Goal: Transaction & Acquisition: Purchase product/service

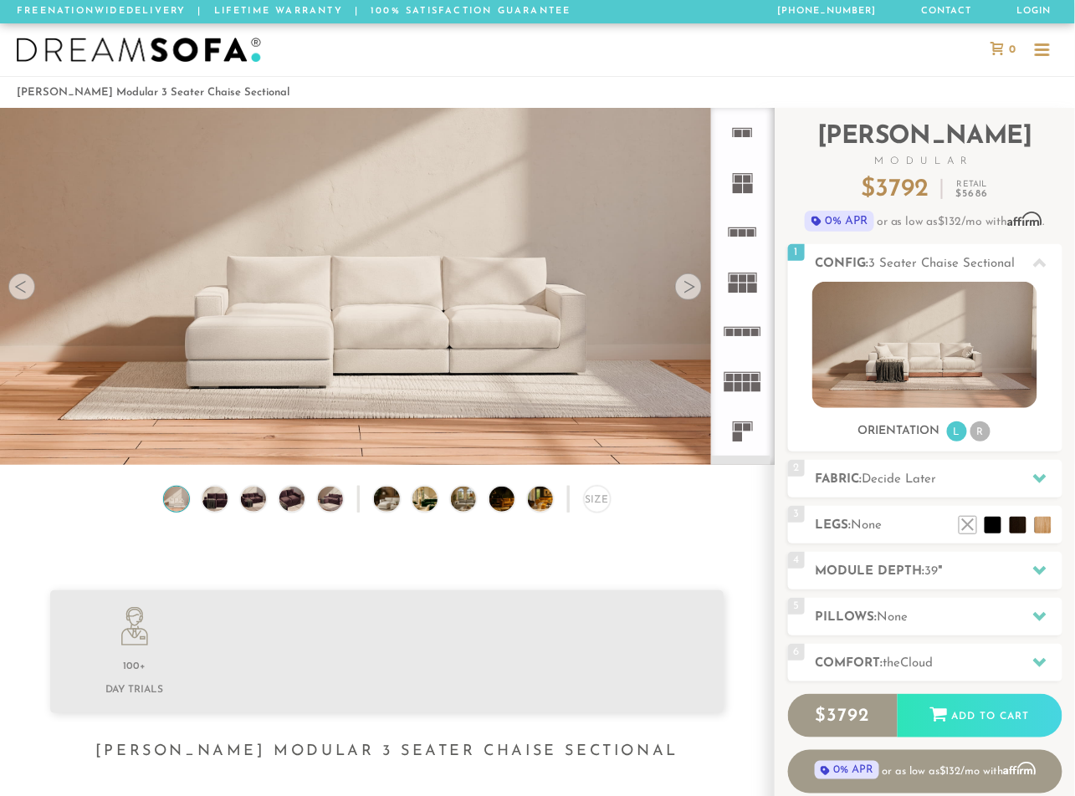
scroll to position [17963, 1065]
click at [1068, 35] on div at bounding box center [537, 49] width 1075 height 53
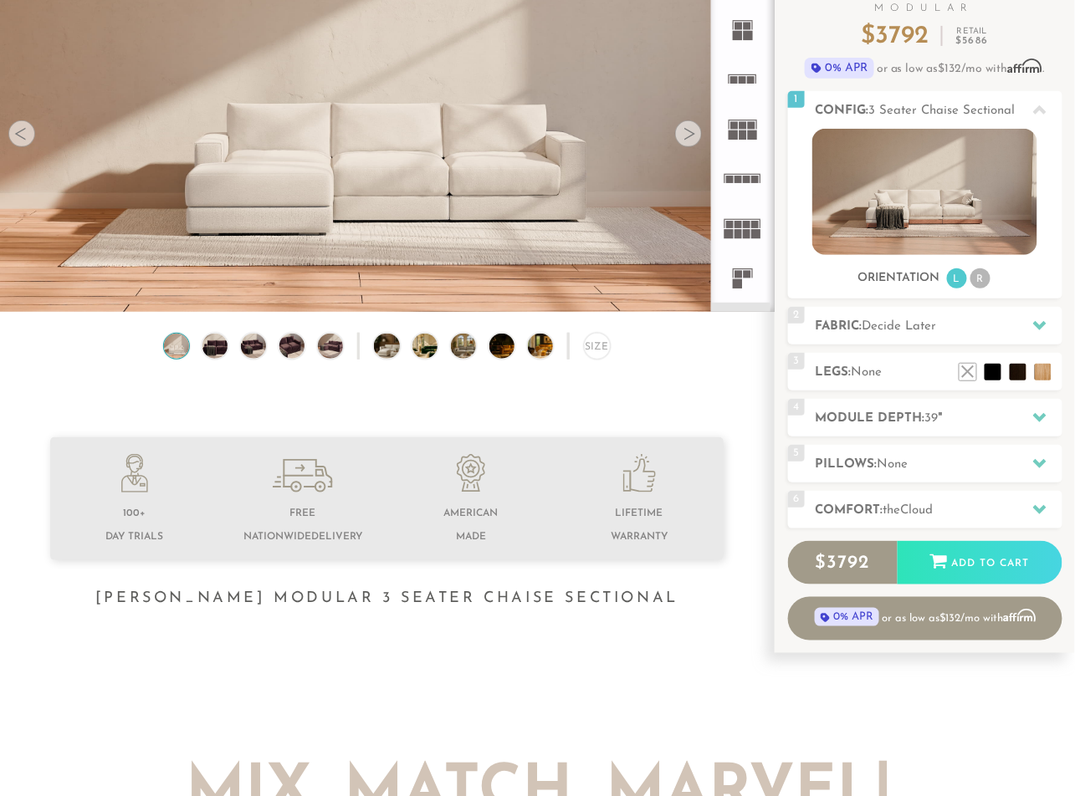
scroll to position [0, 0]
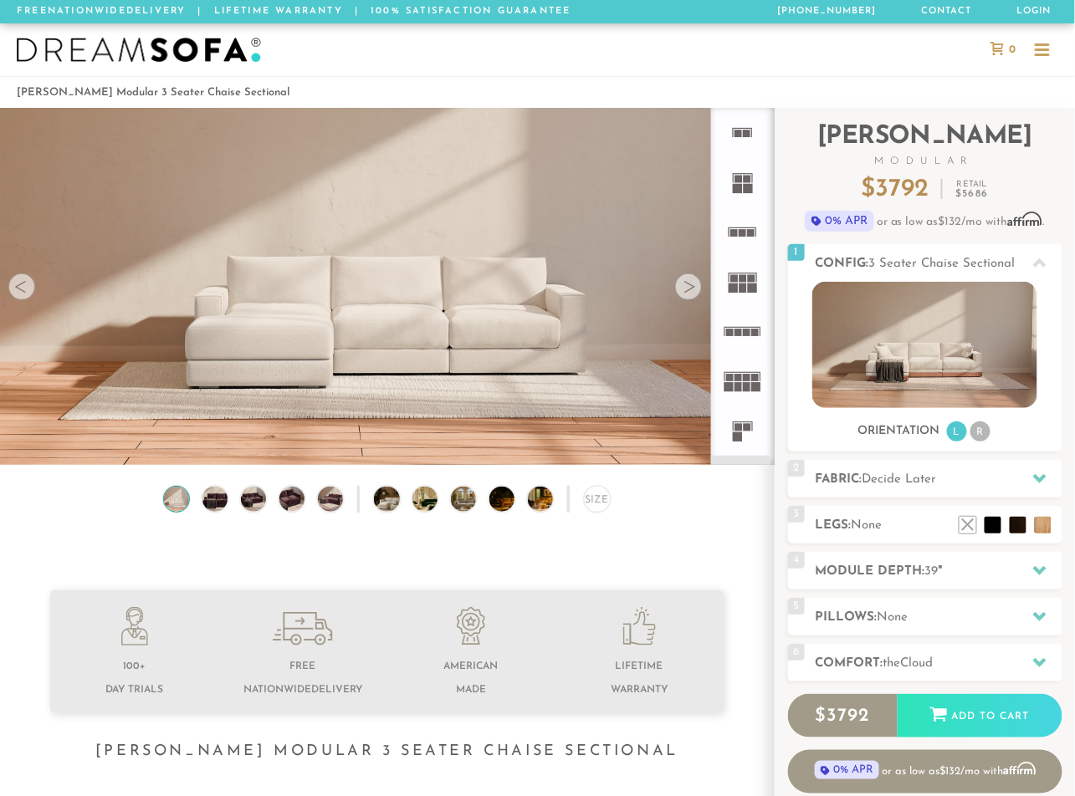
click at [748, 232] on rect at bounding box center [752, 233] width 8 height 8
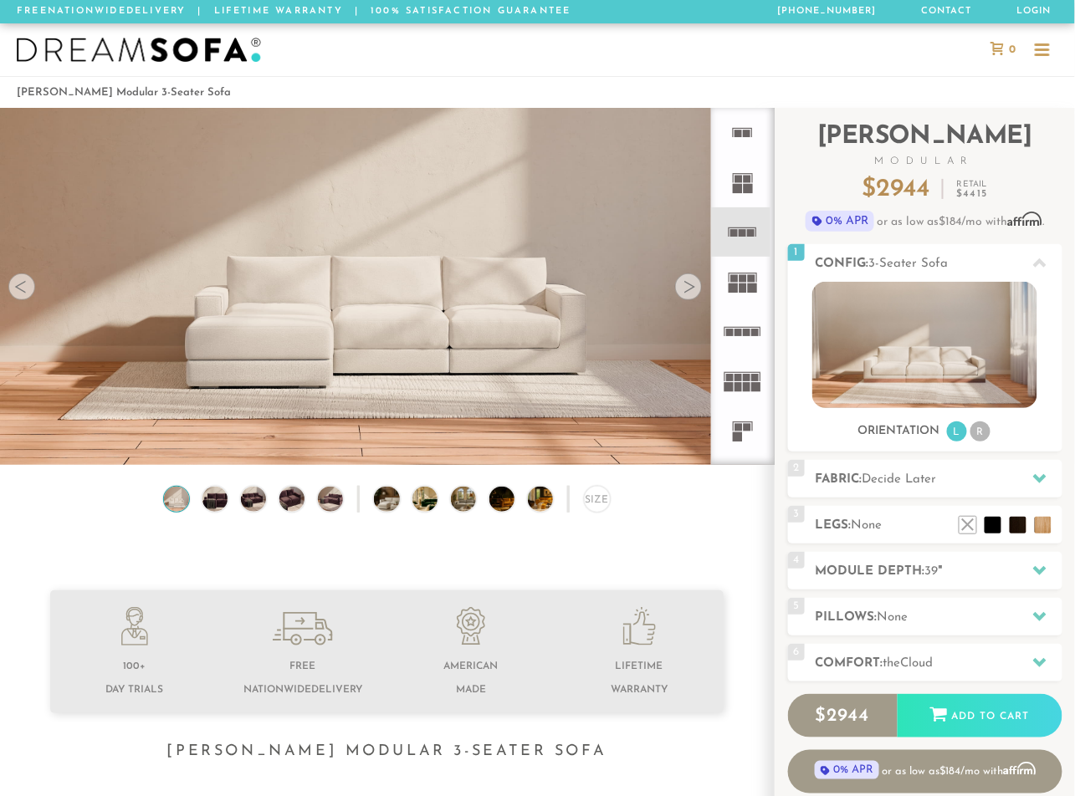
click at [745, 325] on icon at bounding box center [742, 331] width 49 height 49
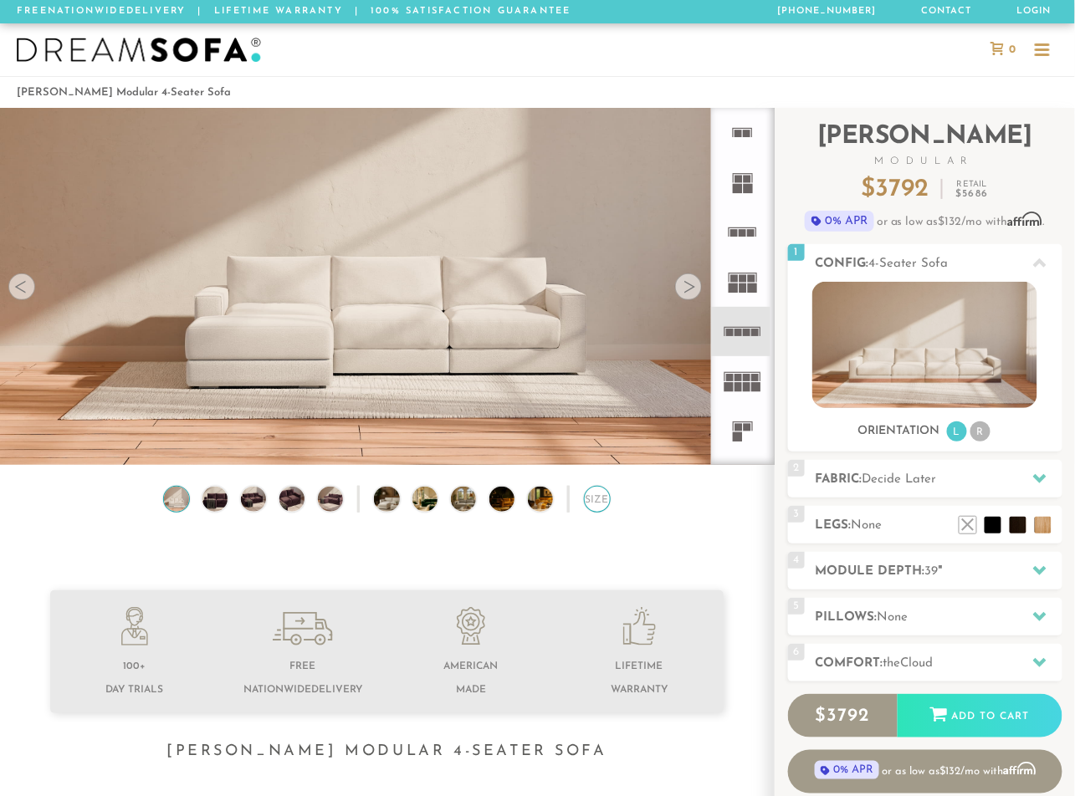
click at [588, 498] on div "Size" at bounding box center [597, 499] width 27 height 27
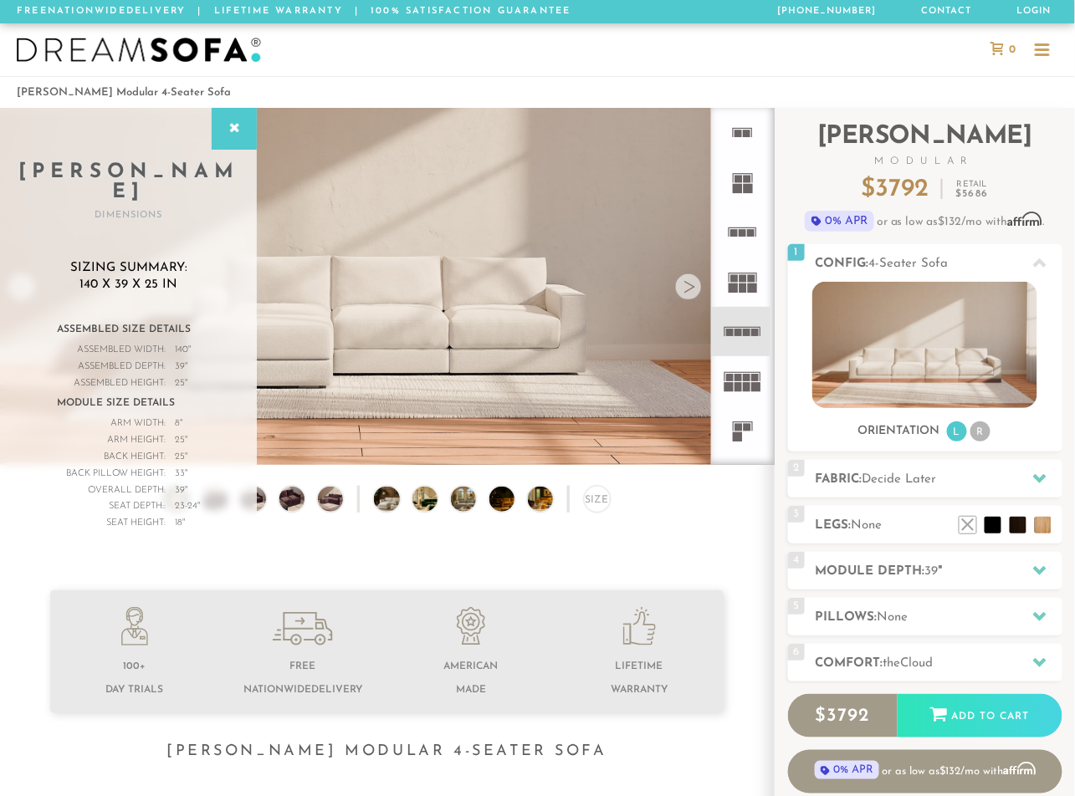
click at [742, 236] on rect at bounding box center [743, 233] width 8 height 8
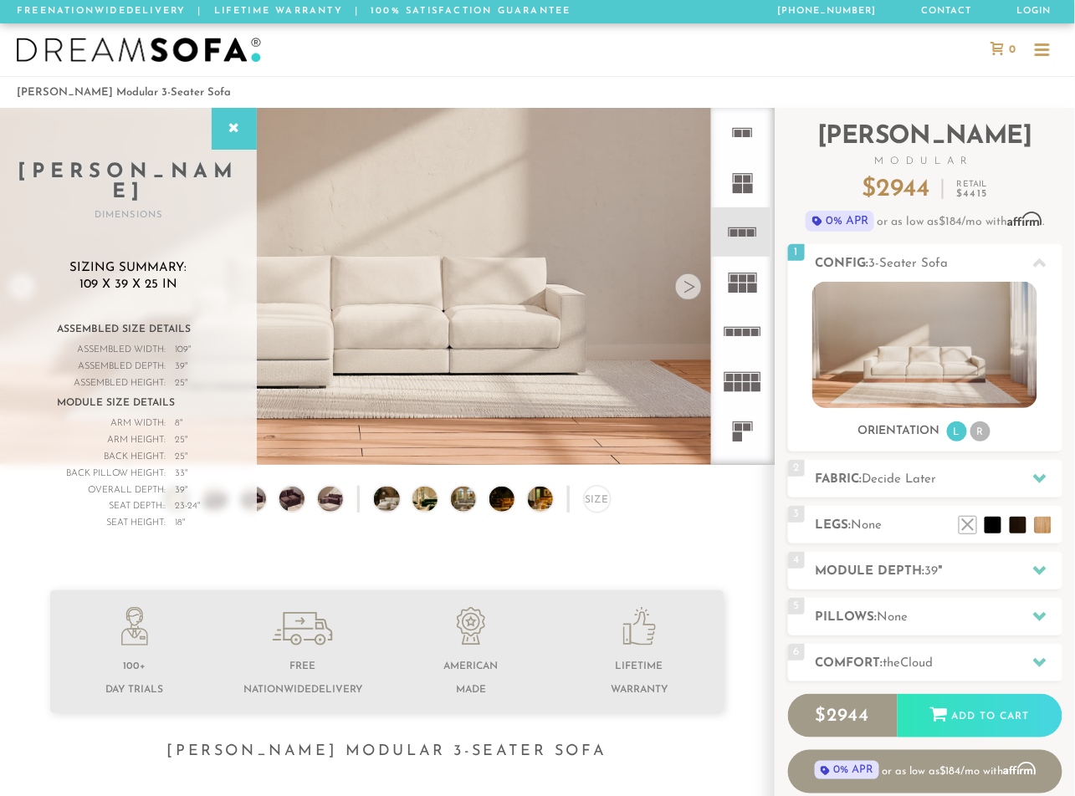
click at [741, 281] on rect at bounding box center [743, 279] width 8 height 8
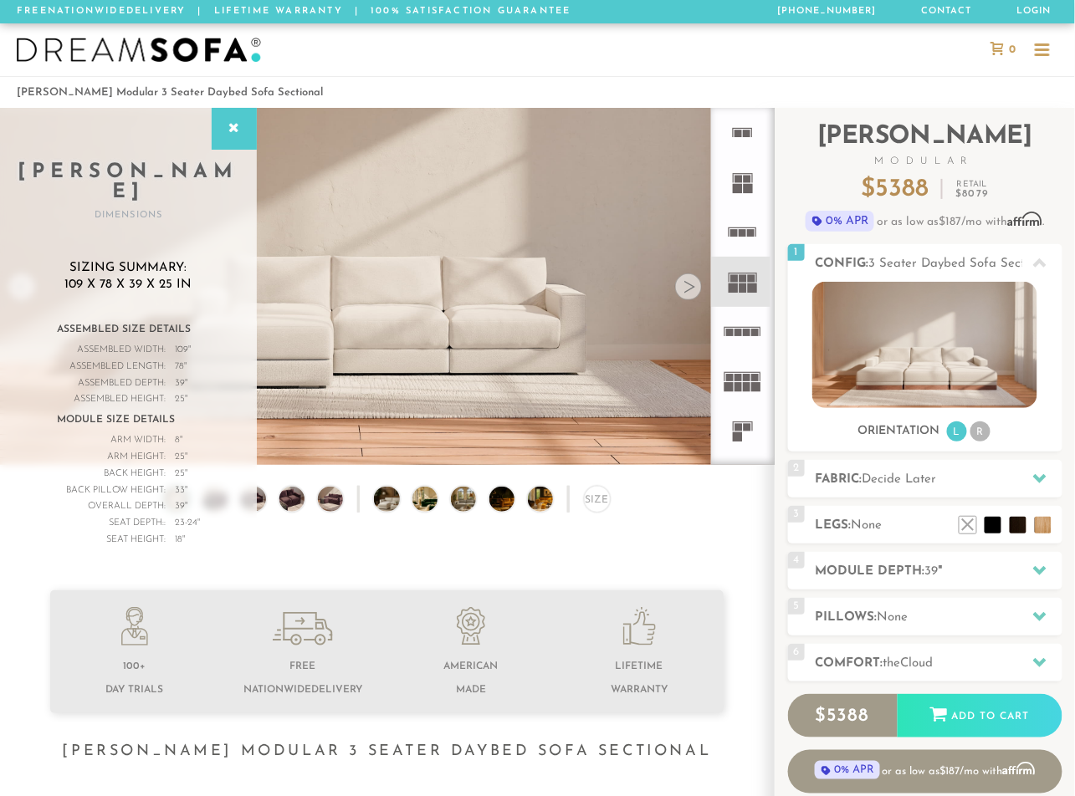
click at [742, 227] on rect at bounding box center [742, 227] width 28 height 1
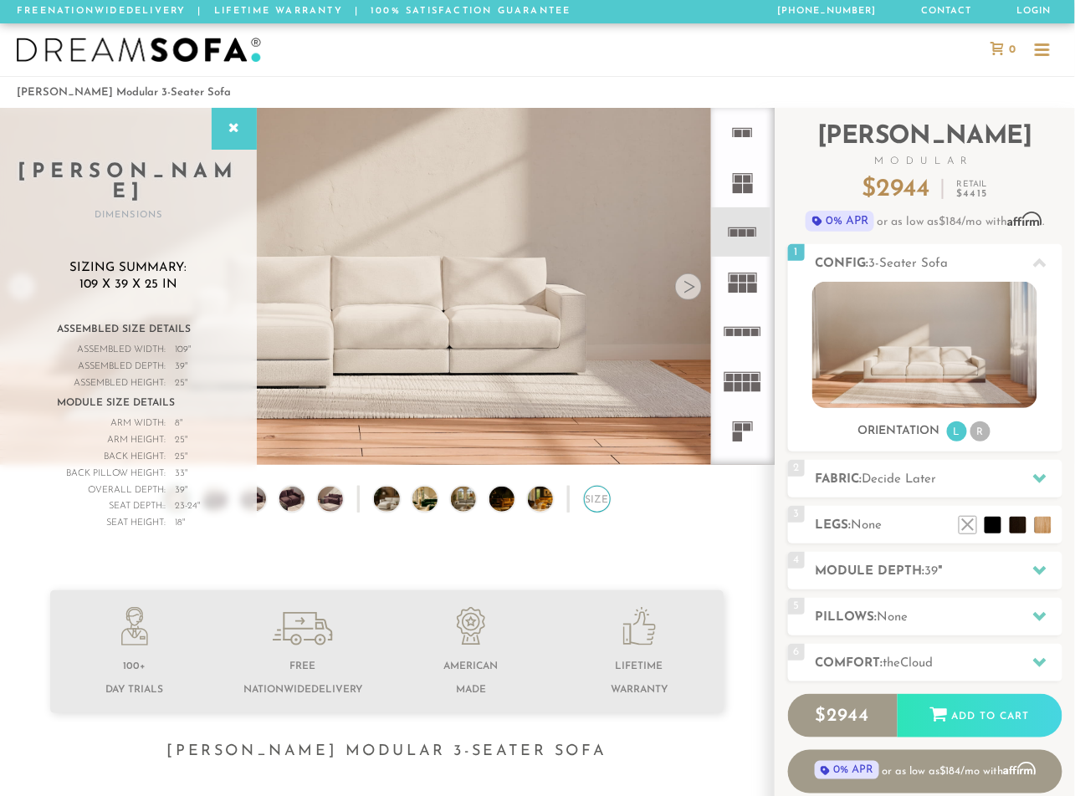
click at [591, 505] on div "Size" at bounding box center [597, 499] width 27 height 27
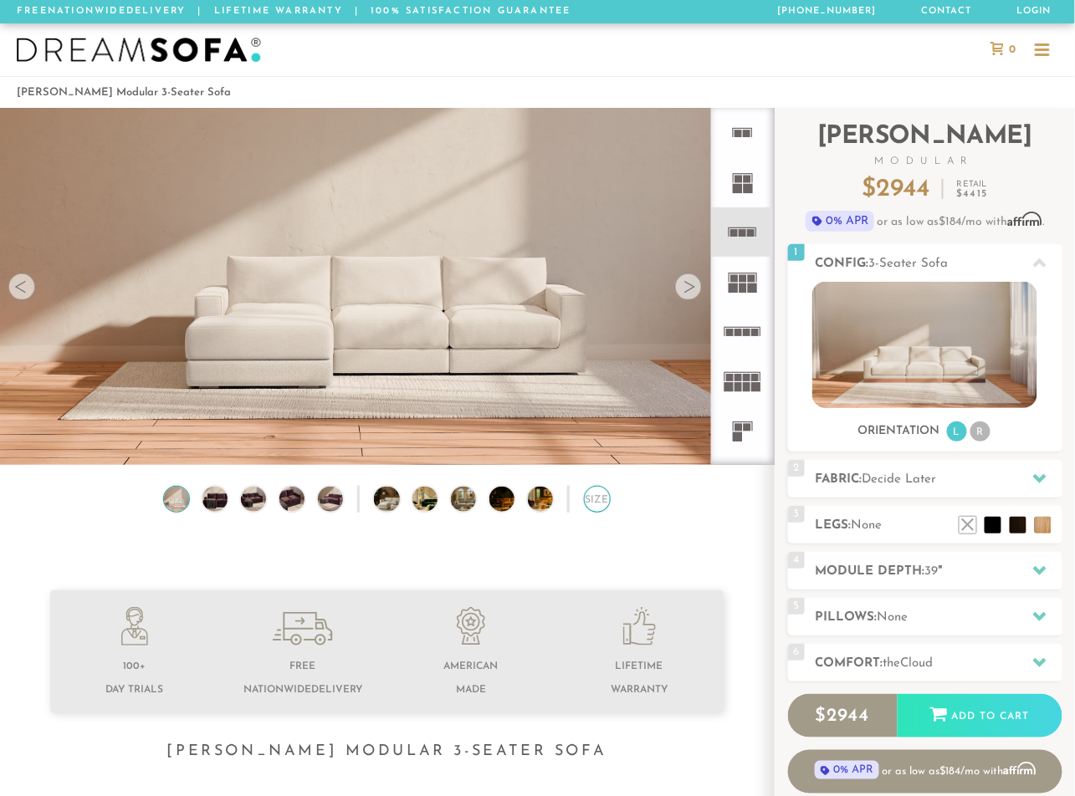
click at [598, 506] on div "Size" at bounding box center [597, 499] width 27 height 27
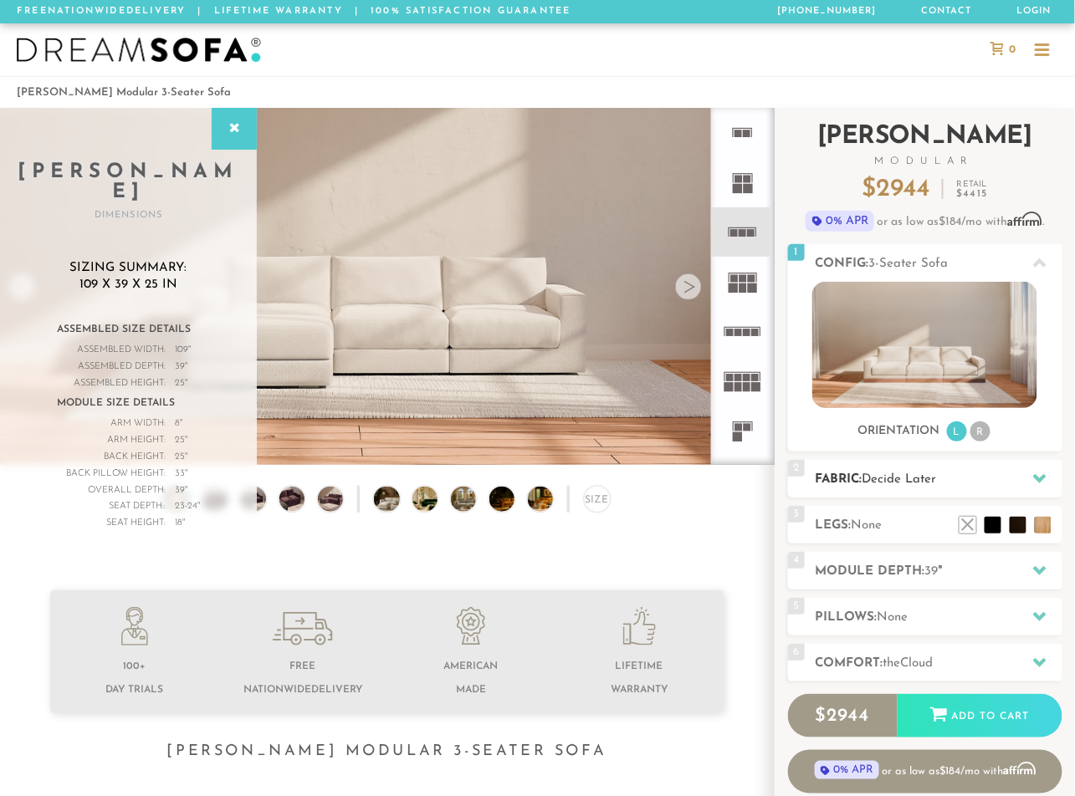
click at [917, 483] on span "Decide Later" at bounding box center [899, 479] width 74 height 13
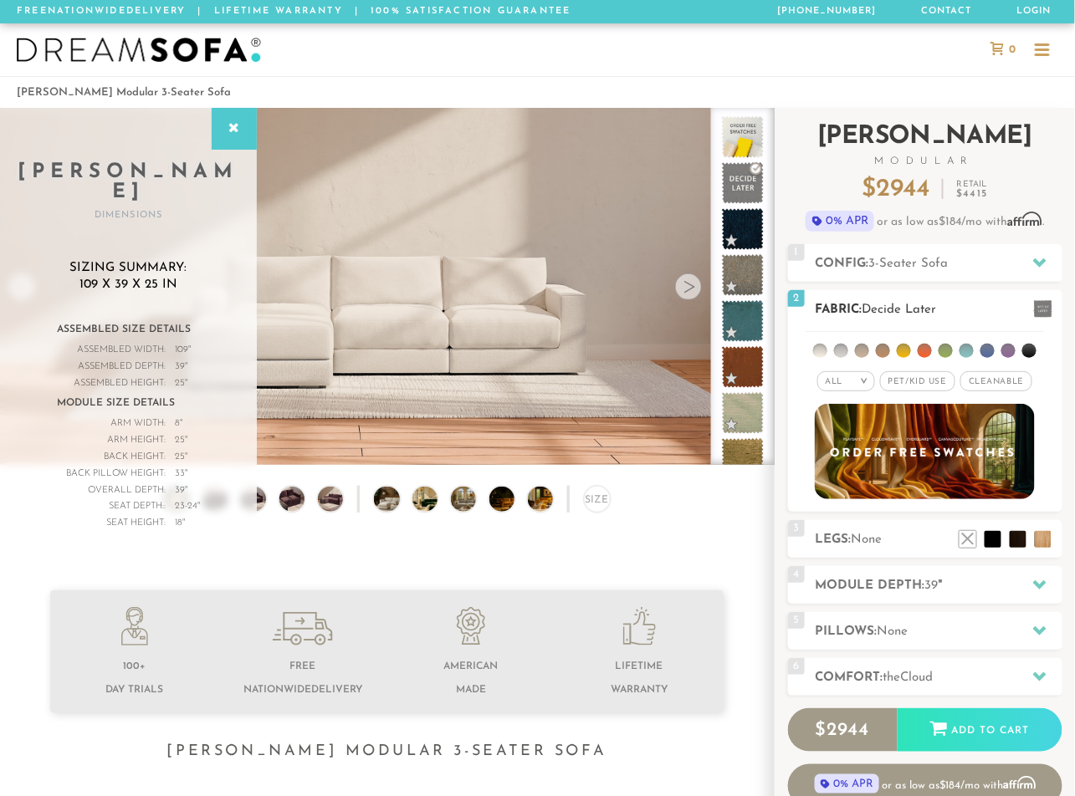
click at [820, 351] on li at bounding box center [820, 351] width 14 height 14
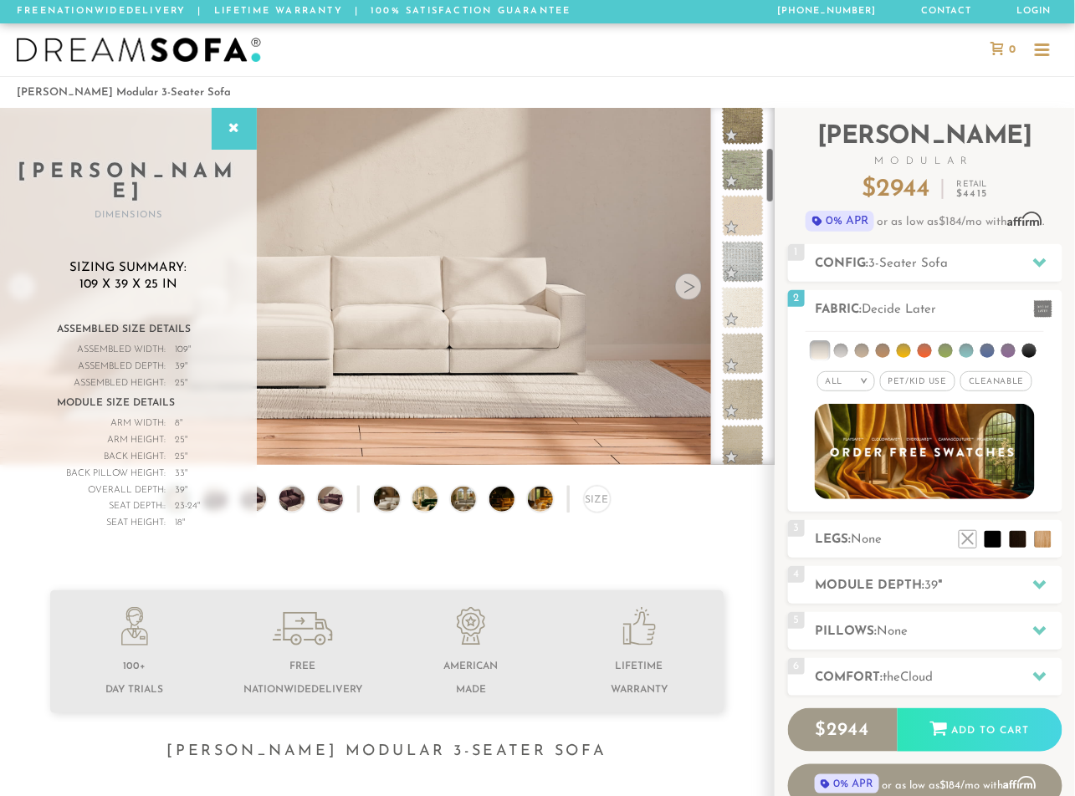
scroll to position [325, 0]
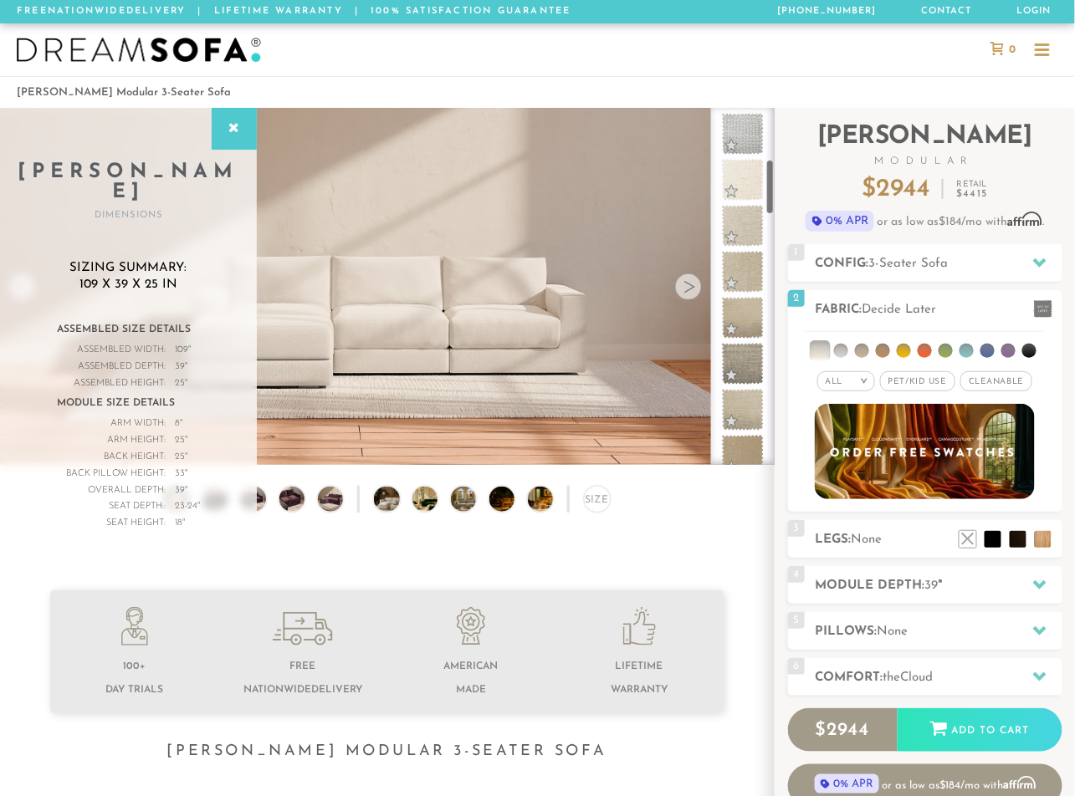
drag, startPoint x: 771, startPoint y: 154, endPoint x: 770, endPoint y: 205, distance: 51.0
click at [770, 205] on div at bounding box center [743, 286] width 64 height 357
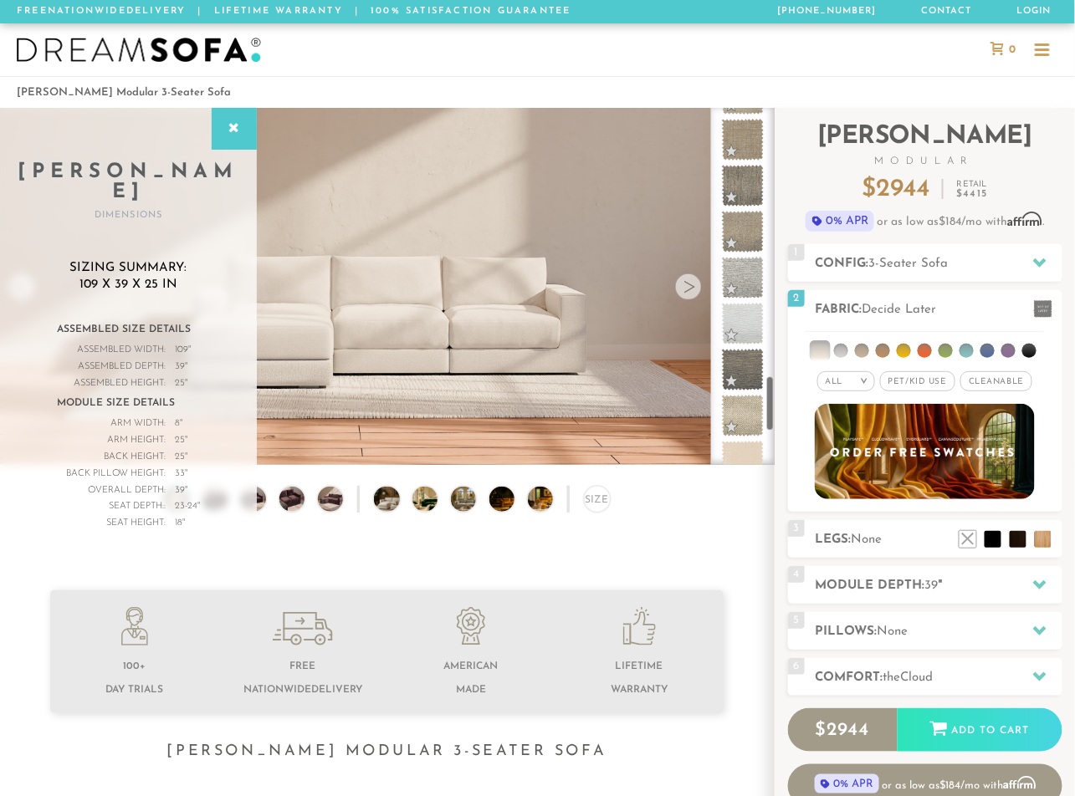
scroll to position [1950, 0]
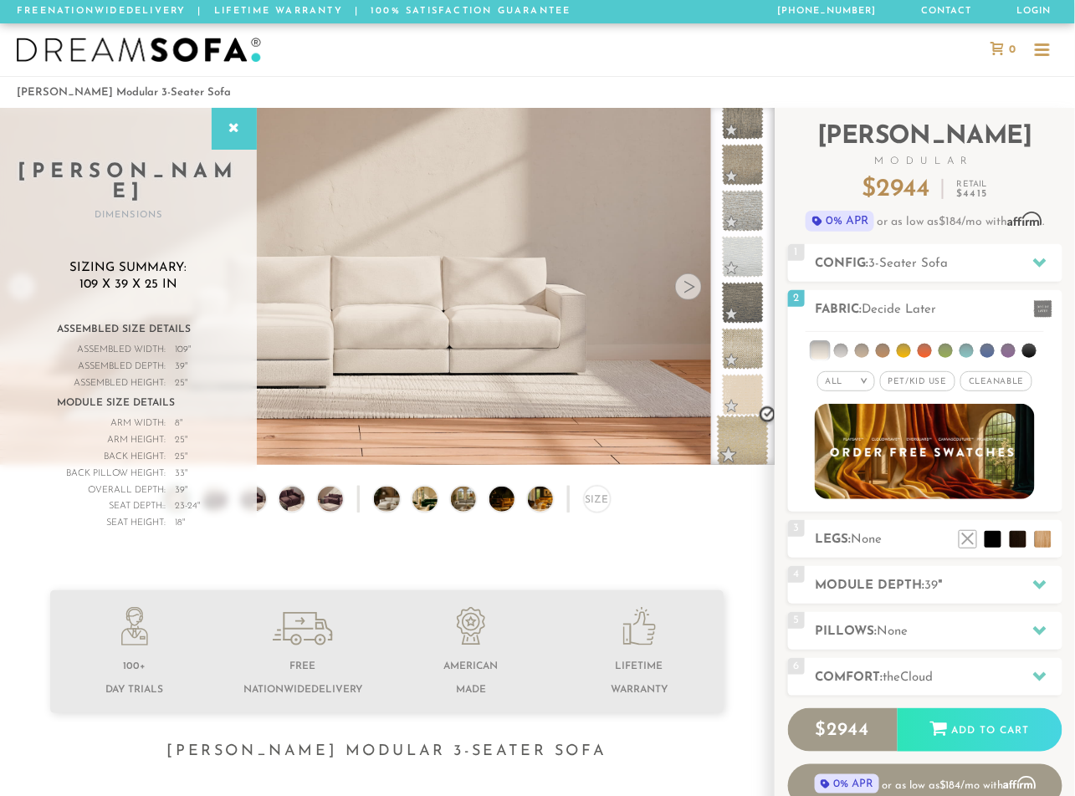
drag, startPoint x: 769, startPoint y: 182, endPoint x: 759, endPoint y: 447, distance: 264.4
click at [762, 449] on div at bounding box center [743, 286] width 64 height 357
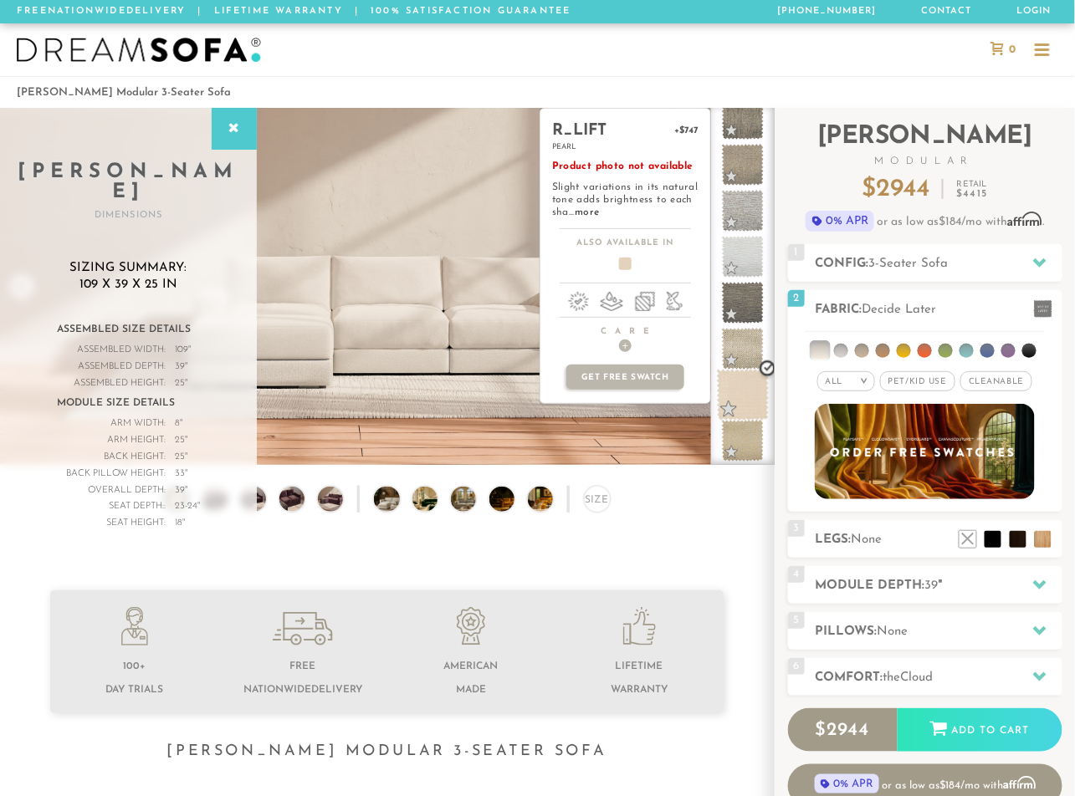
click at [748, 390] on span at bounding box center [743, 395] width 53 height 53
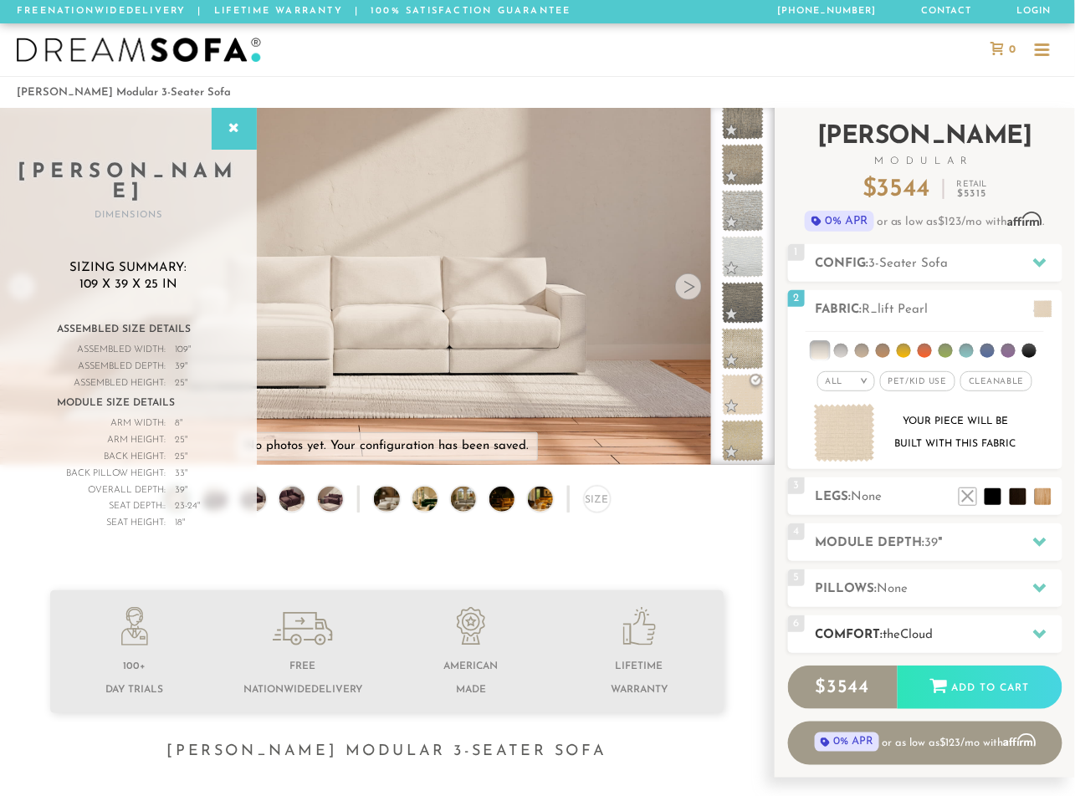
click at [901, 636] on span "the" at bounding box center [892, 635] width 18 height 13
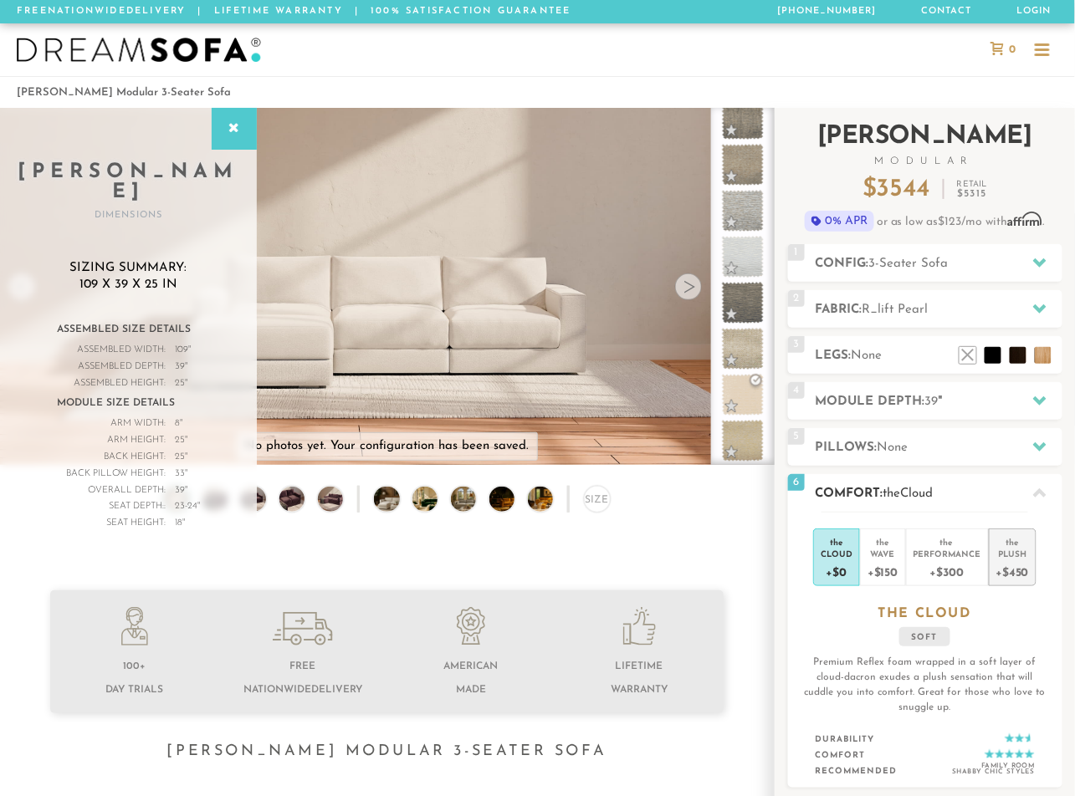
click at [1005, 570] on div "+$450" at bounding box center [1012, 571] width 33 height 24
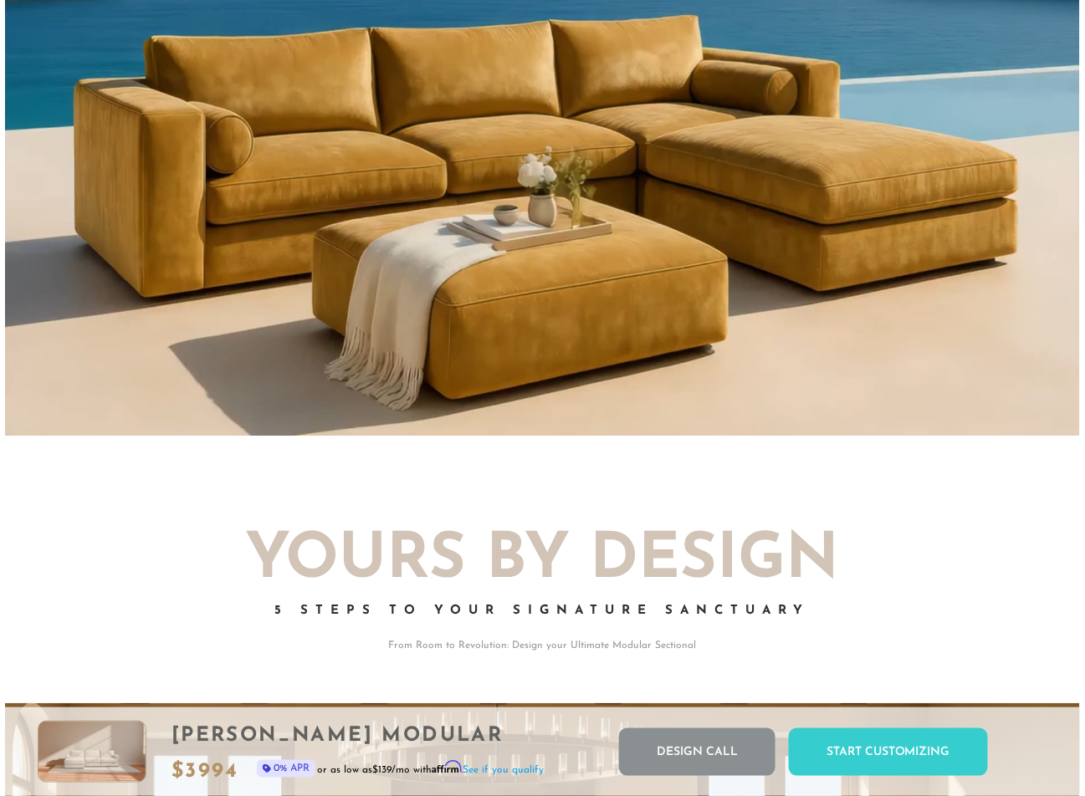
scroll to position [0, 0]
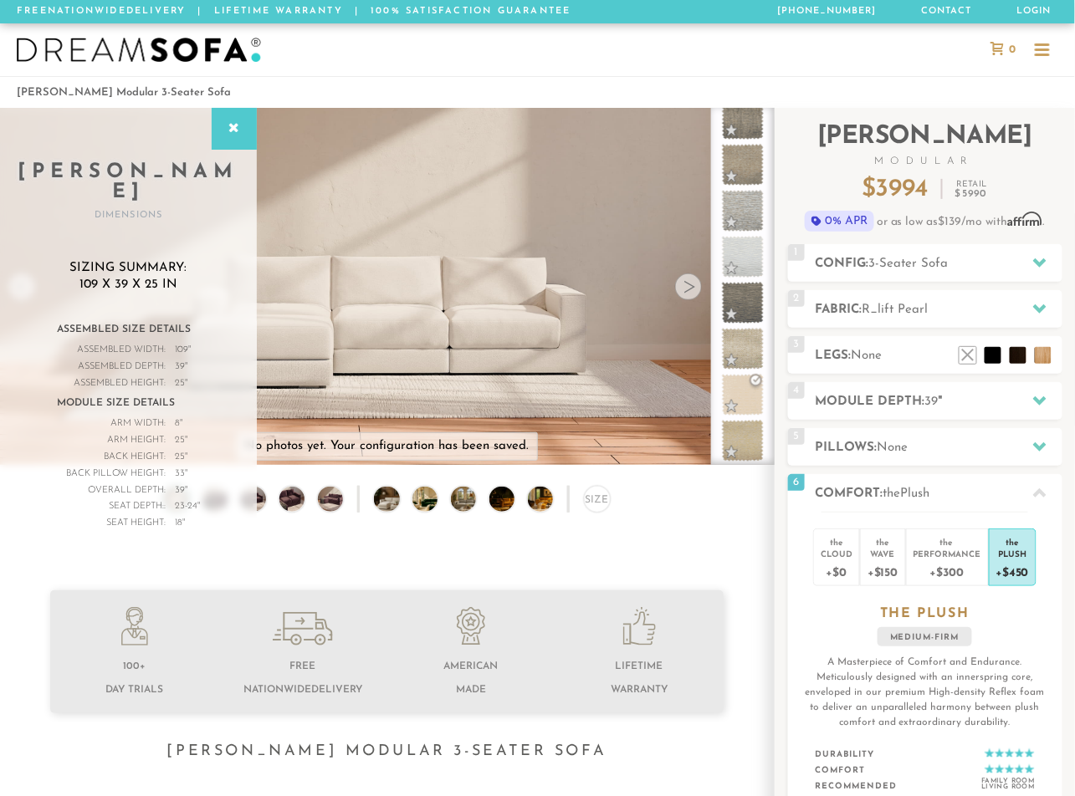
click at [454, 310] on img at bounding box center [387, 433] width 774 height 774
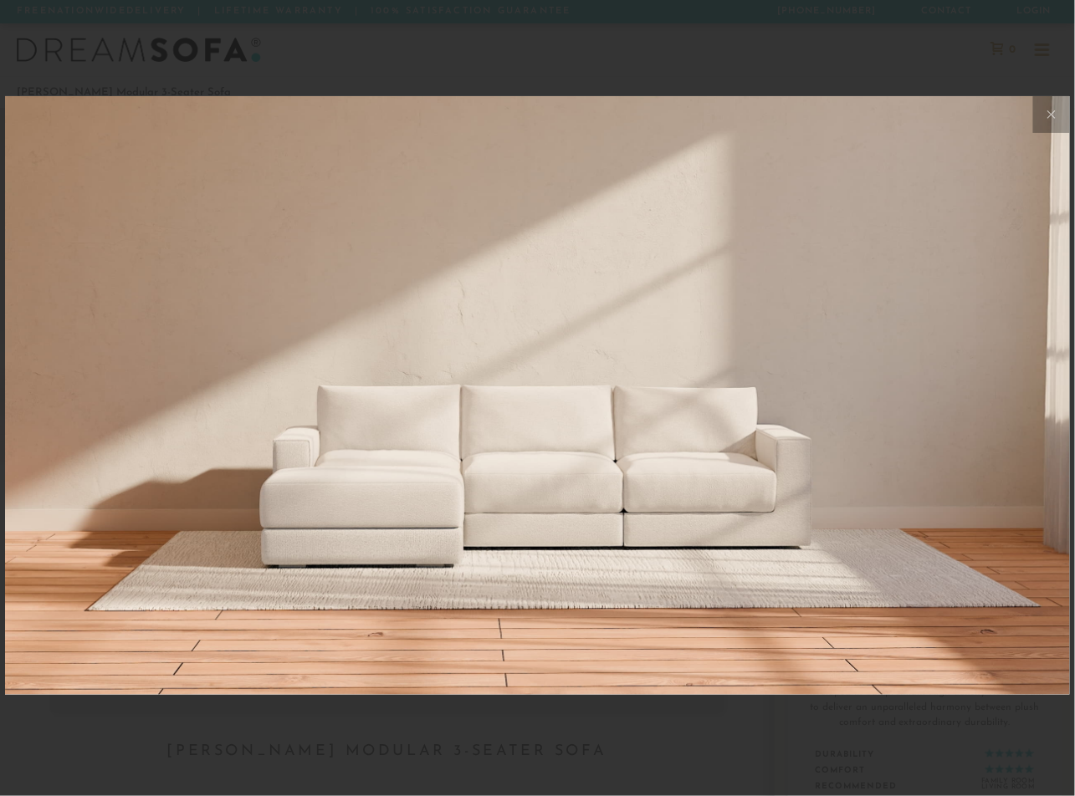
scroll to position [18098, 1075]
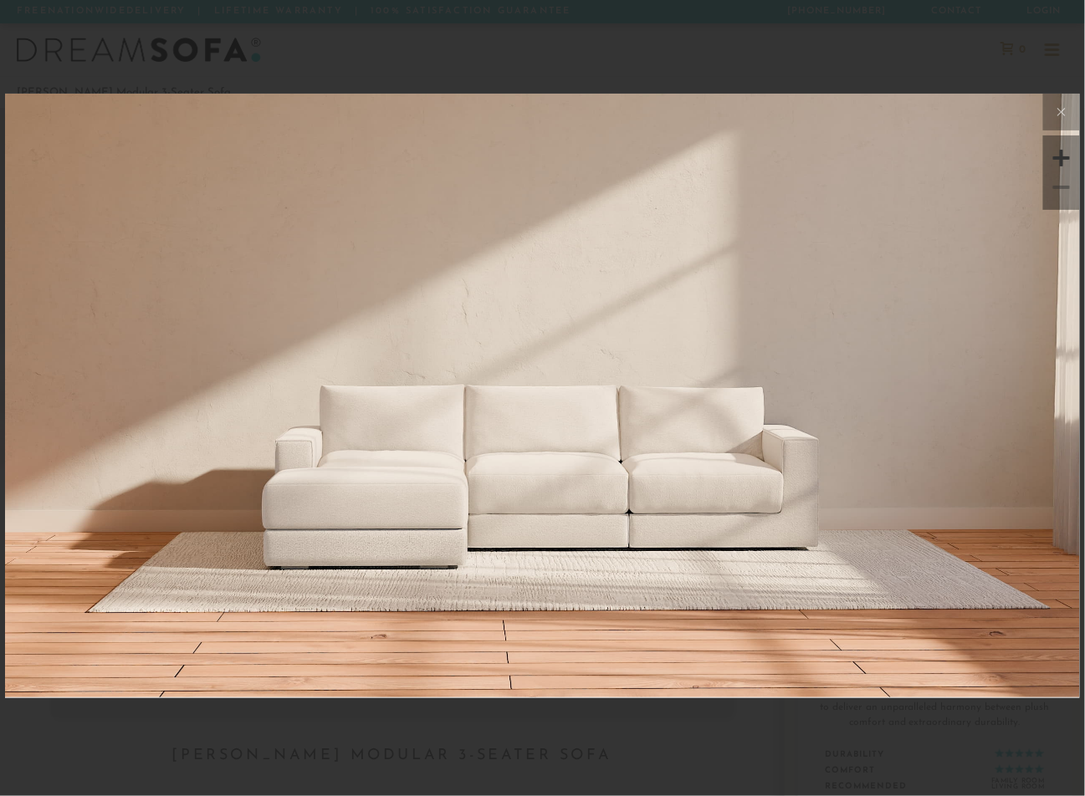
drag, startPoint x: 1009, startPoint y: 46, endPoint x: 984, endPoint y: 43, distance: 25.2
click at [1009, 47] on div at bounding box center [542, 398] width 1085 height 796
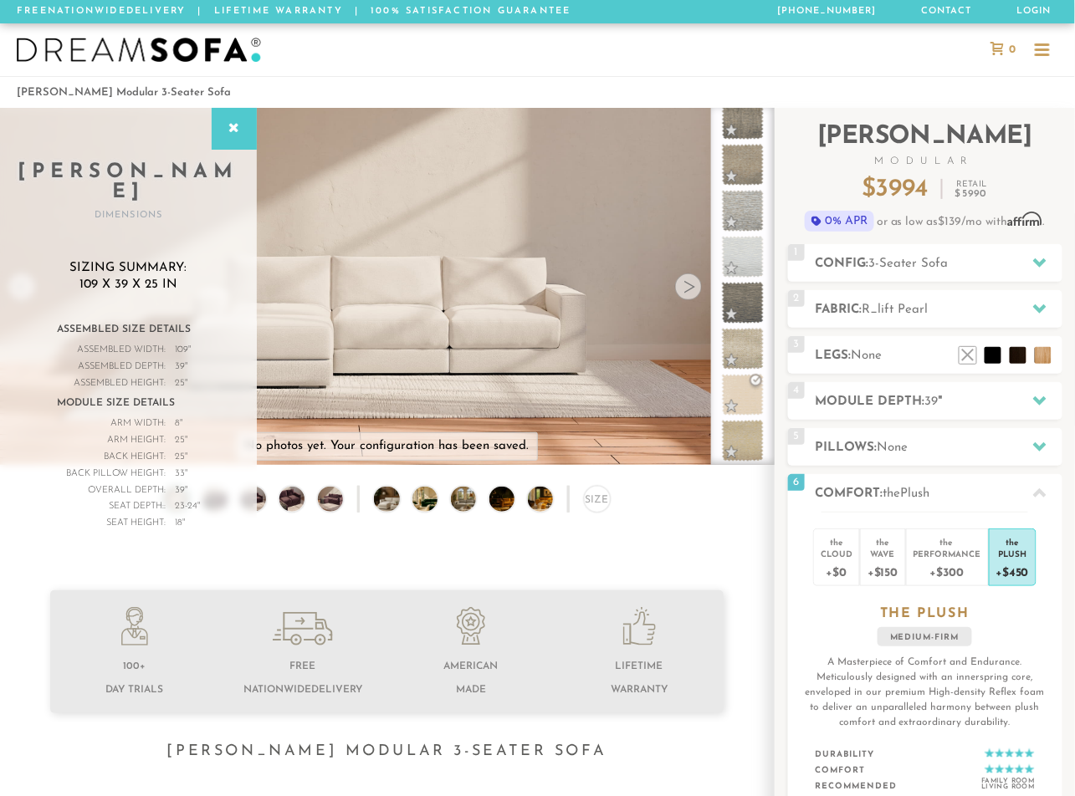
scroll to position [10, 11]
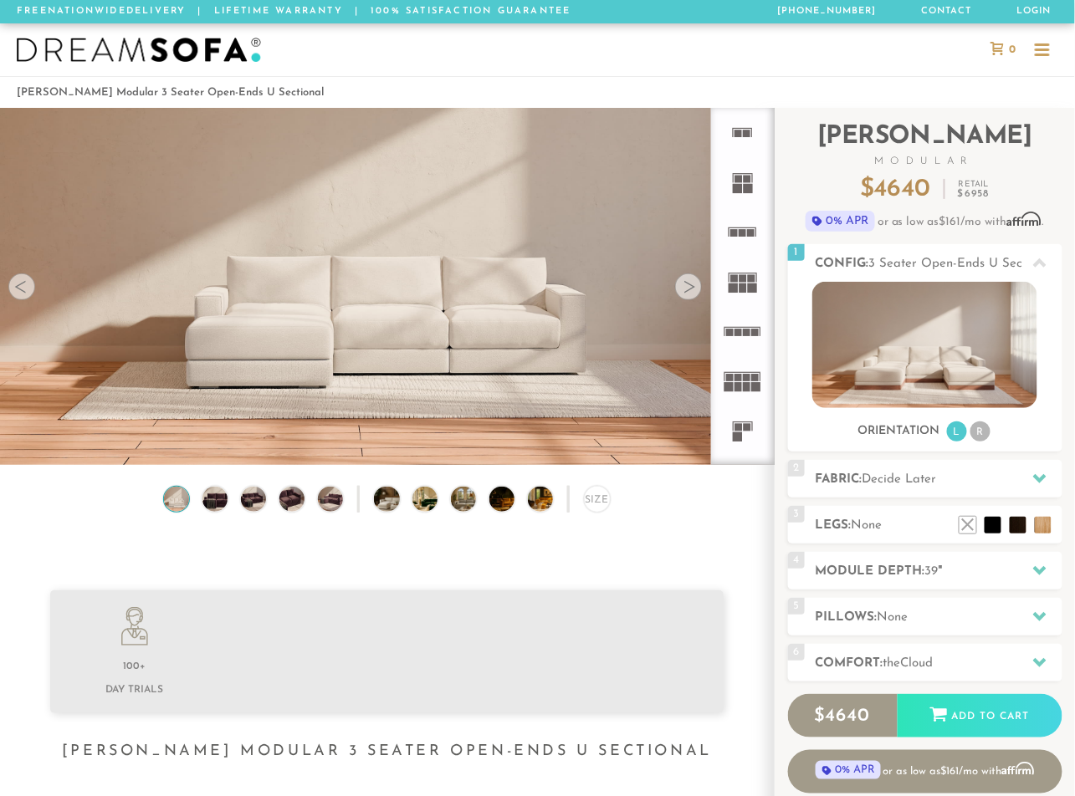
scroll to position [17963, 1065]
click at [741, 330] on rect at bounding box center [738, 333] width 8 height 8
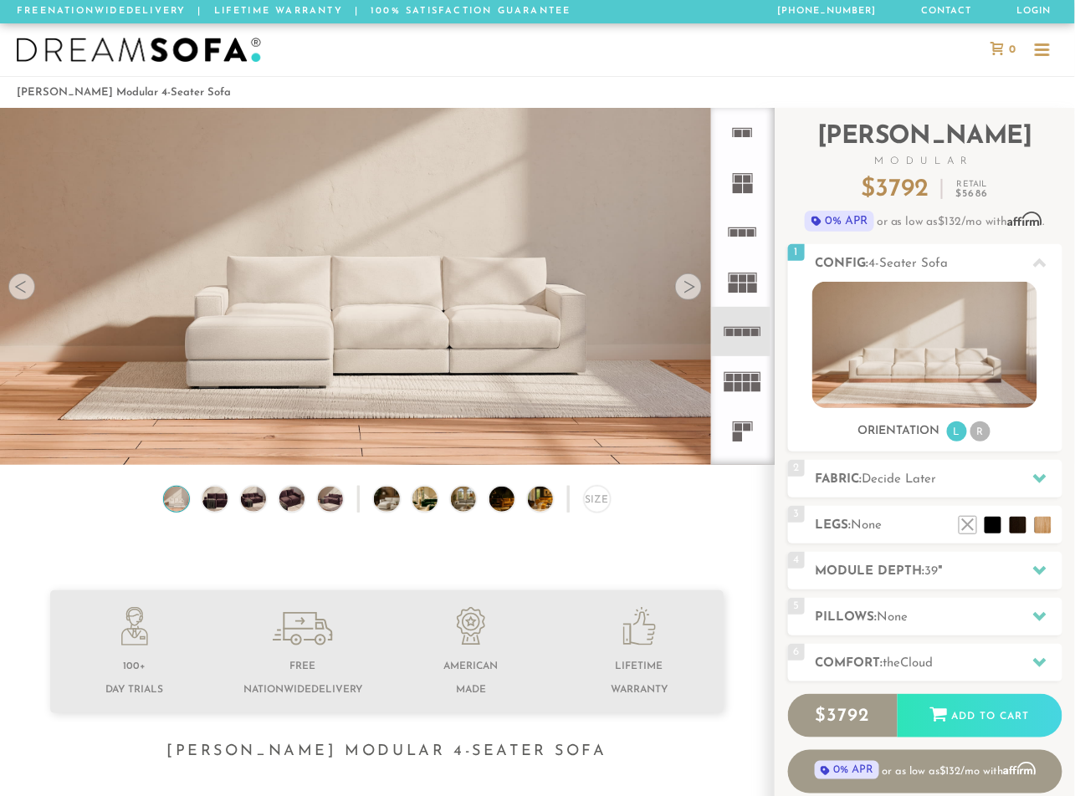
click at [746, 284] on rect at bounding box center [743, 288] width 8 height 9
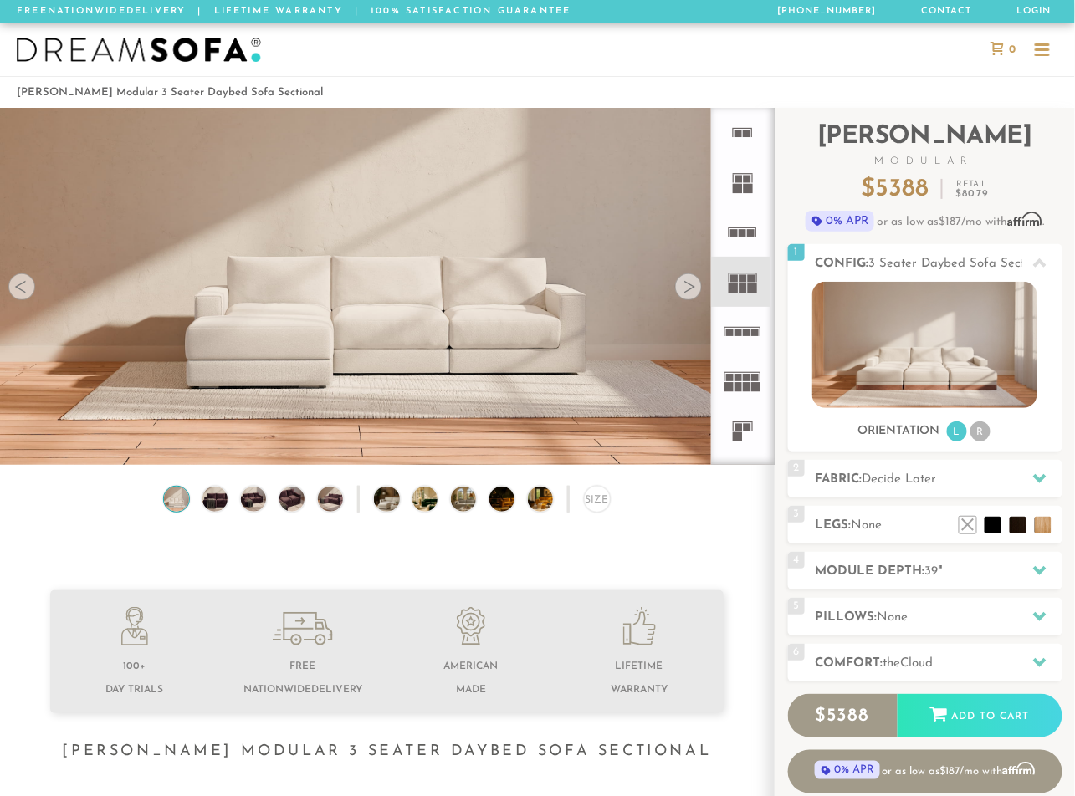
click at [741, 326] on icon at bounding box center [742, 331] width 49 height 49
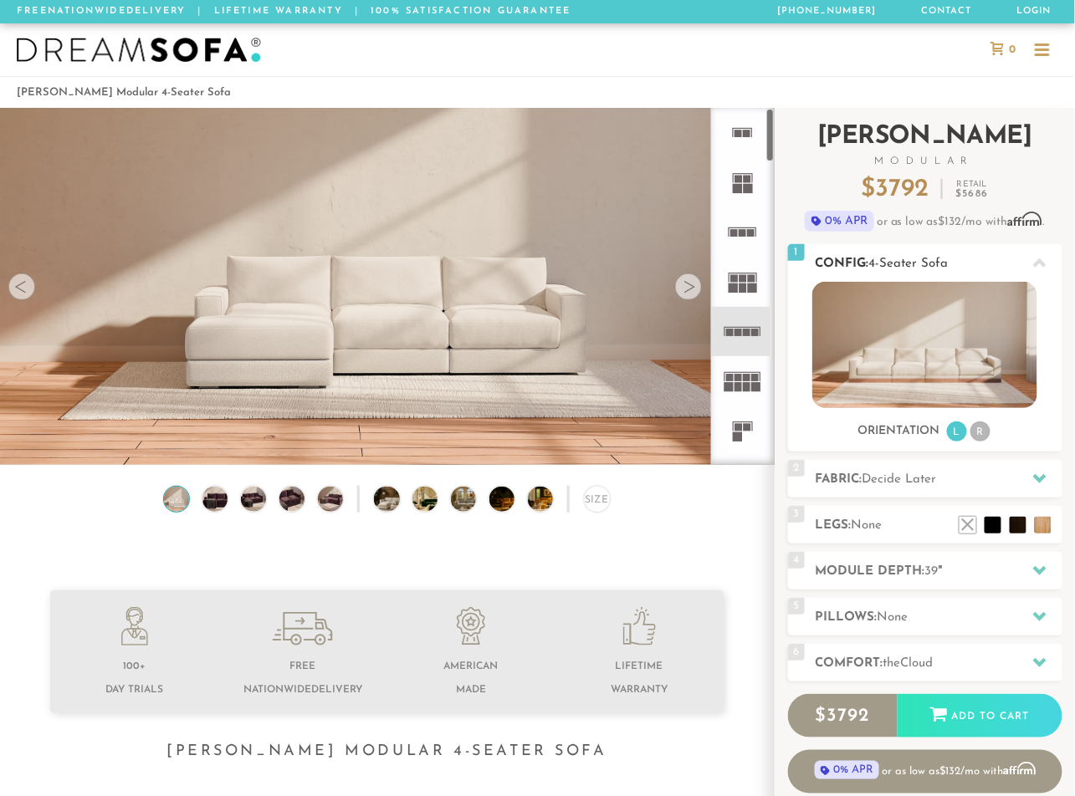
click at [892, 390] on img at bounding box center [924, 345] width 225 height 126
click at [592, 504] on div "Size" at bounding box center [597, 499] width 27 height 27
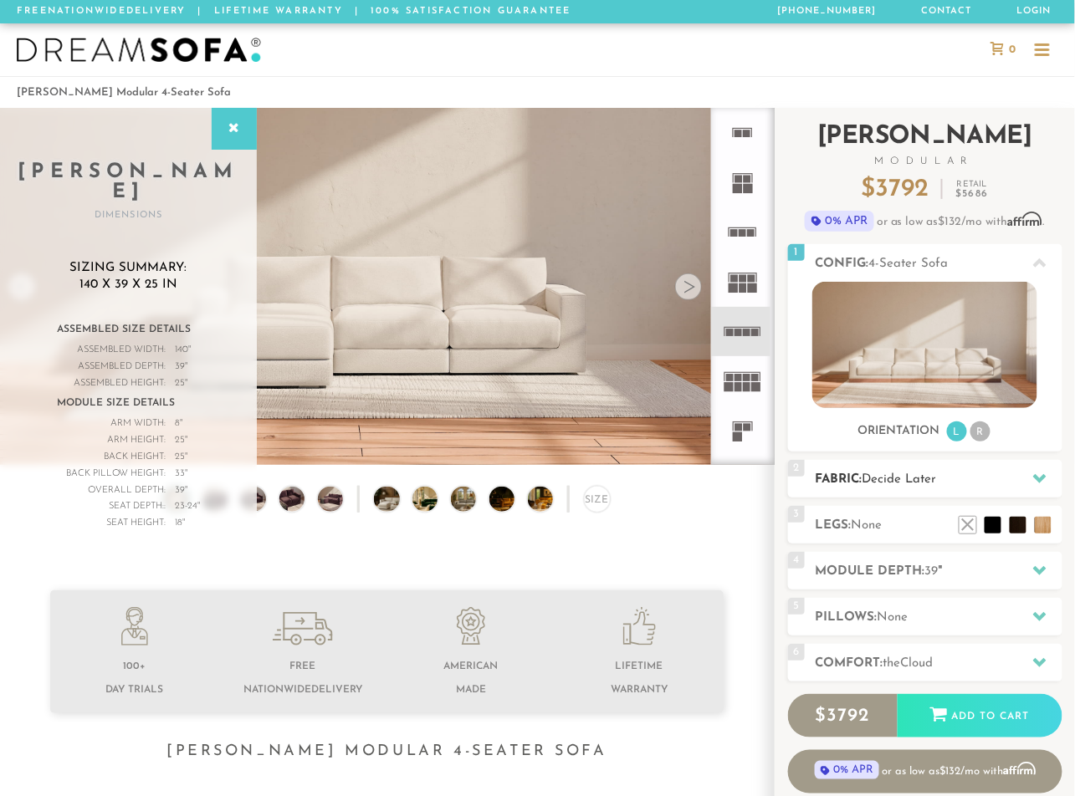
click at [937, 479] on span "Decide Later" at bounding box center [899, 479] width 74 height 13
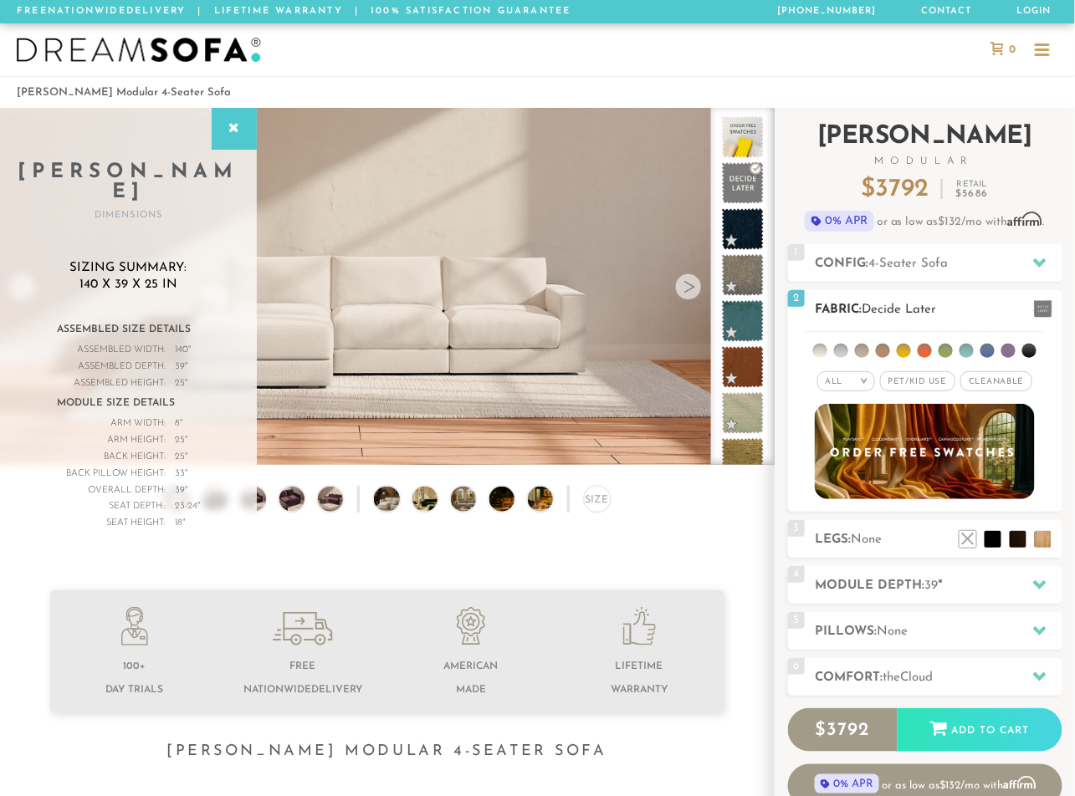
click at [822, 351] on li at bounding box center [820, 351] width 14 height 14
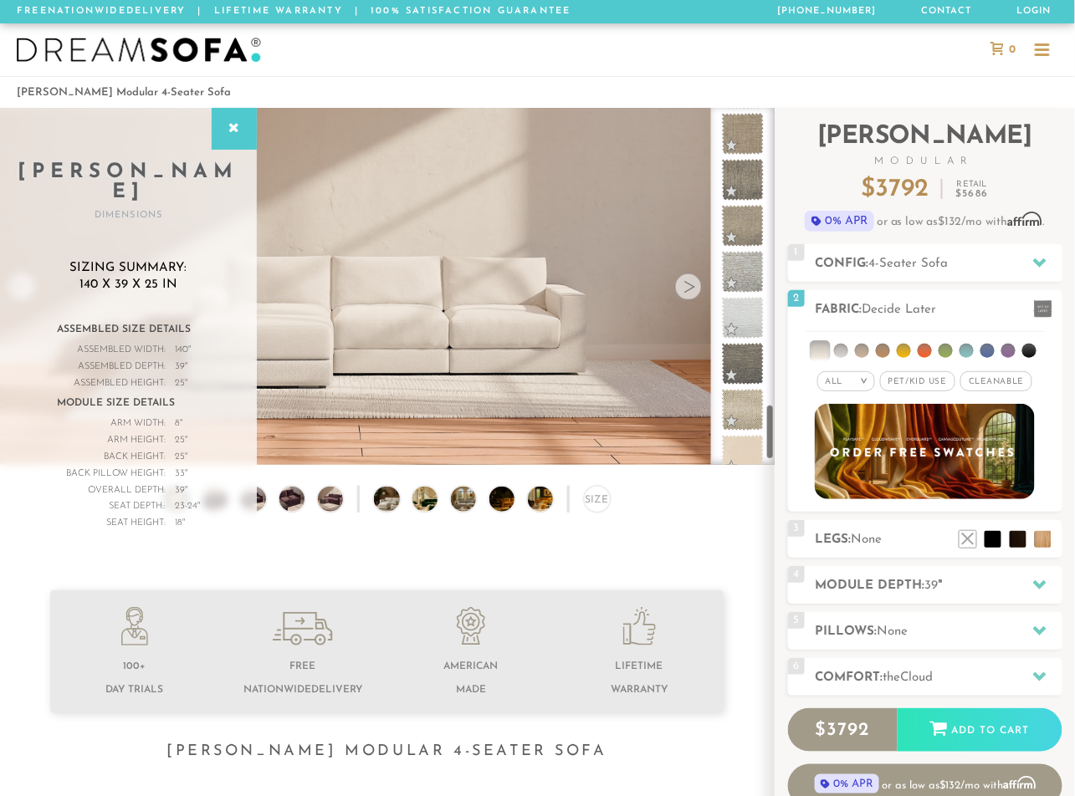
scroll to position [1937, 0]
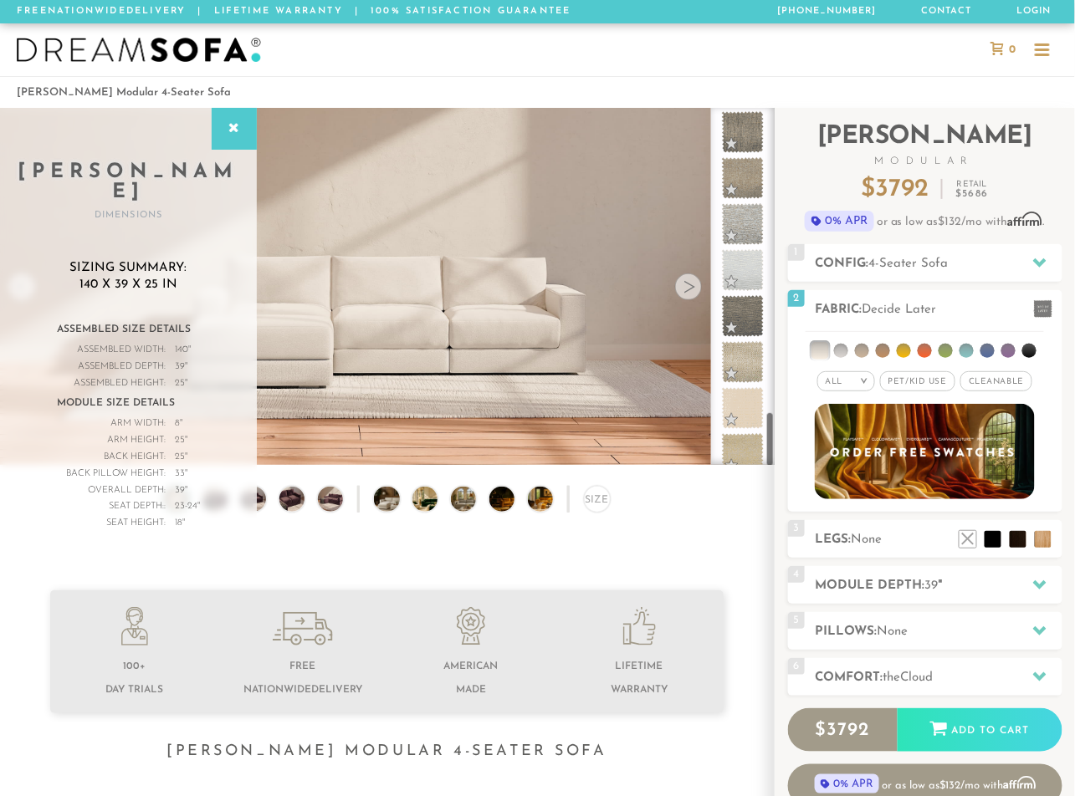
drag, startPoint x: 772, startPoint y: 153, endPoint x: 749, endPoint y: 457, distance: 304.4
click at [749, 457] on div at bounding box center [743, 286] width 64 height 357
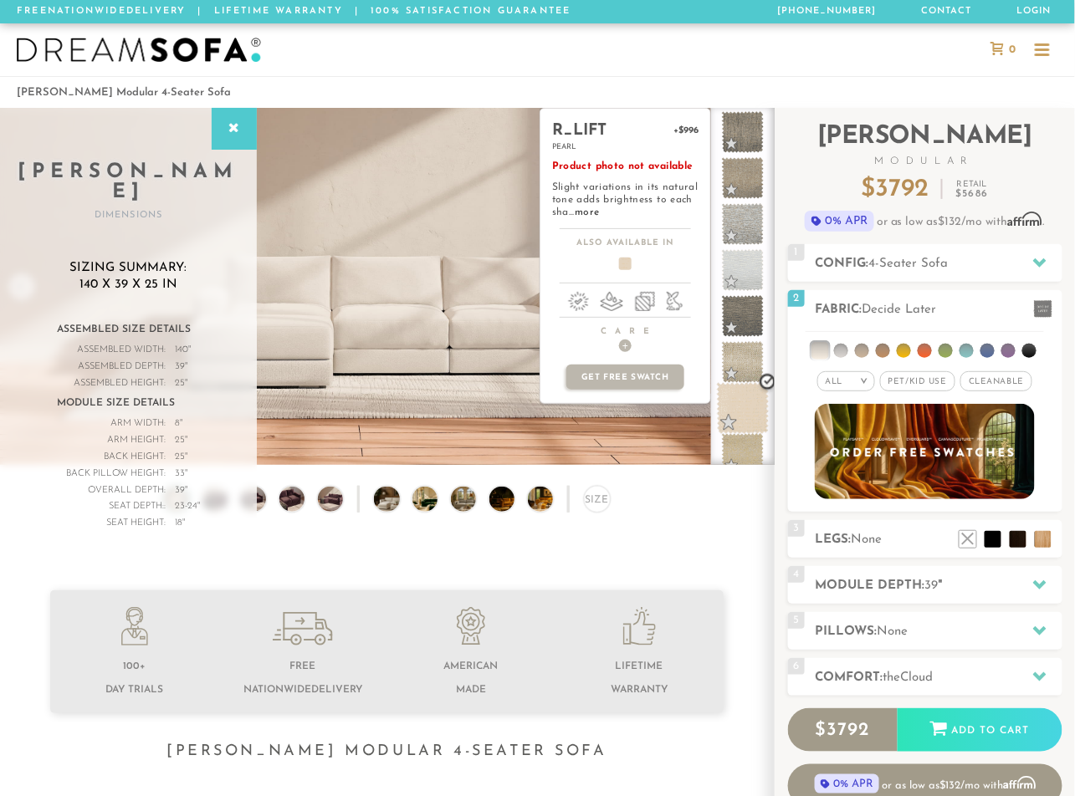
click at [740, 404] on span at bounding box center [743, 408] width 53 height 53
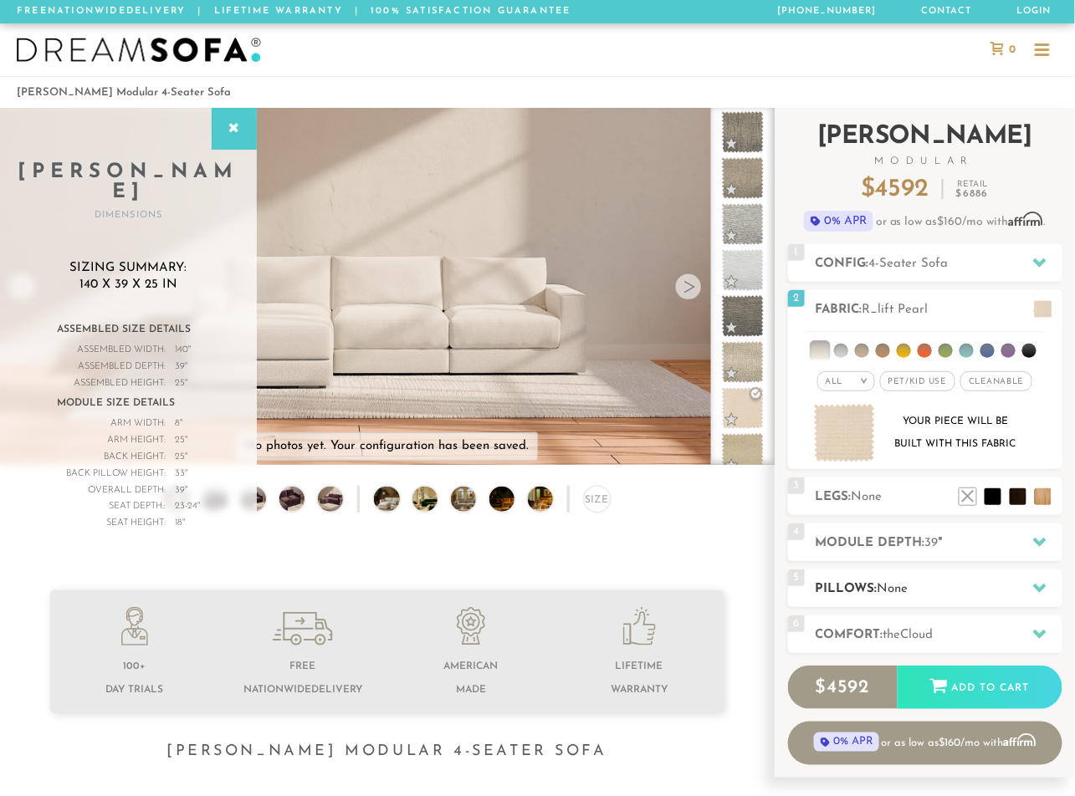
click at [872, 594] on h2 "Pillows: None" at bounding box center [938, 589] width 247 height 19
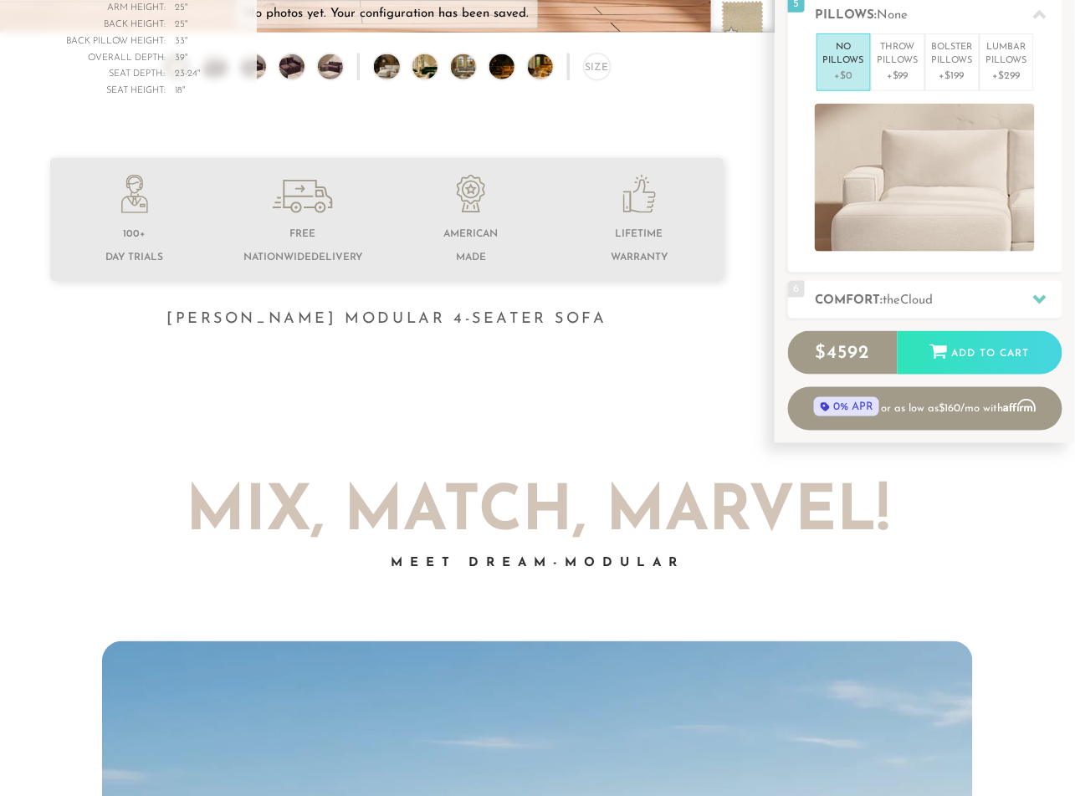
scroll to position [447, 0]
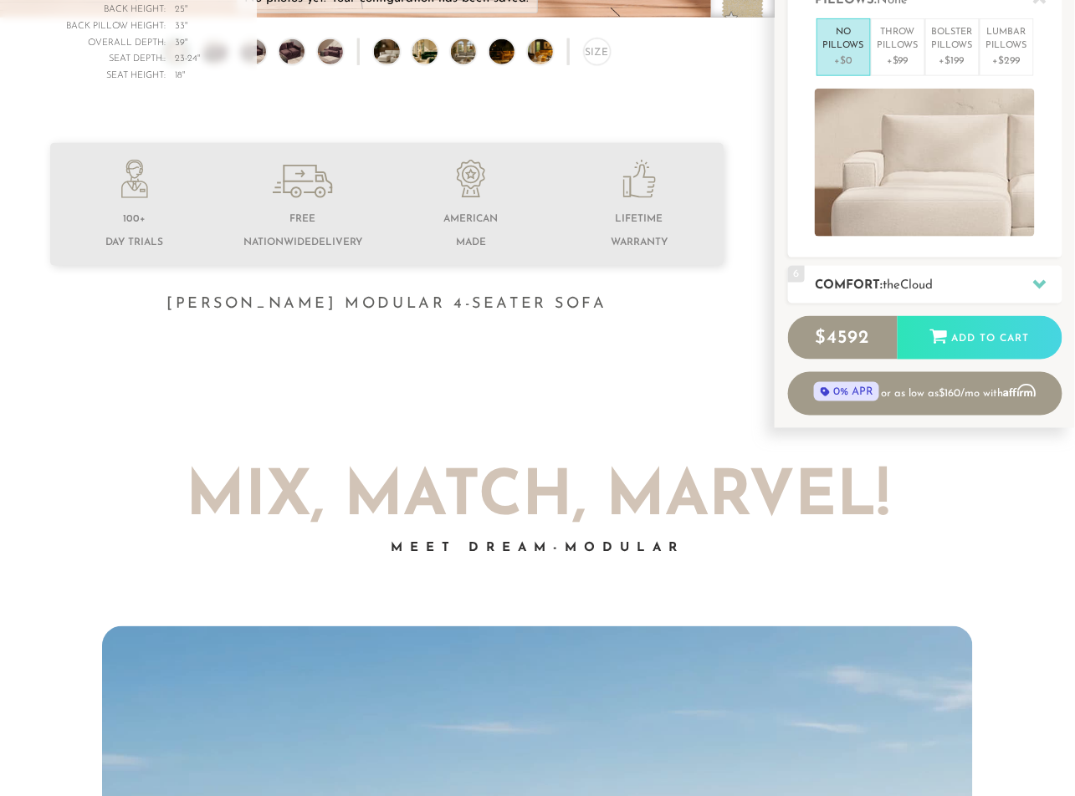
click at [1038, 289] on div at bounding box center [1039, 285] width 35 height 34
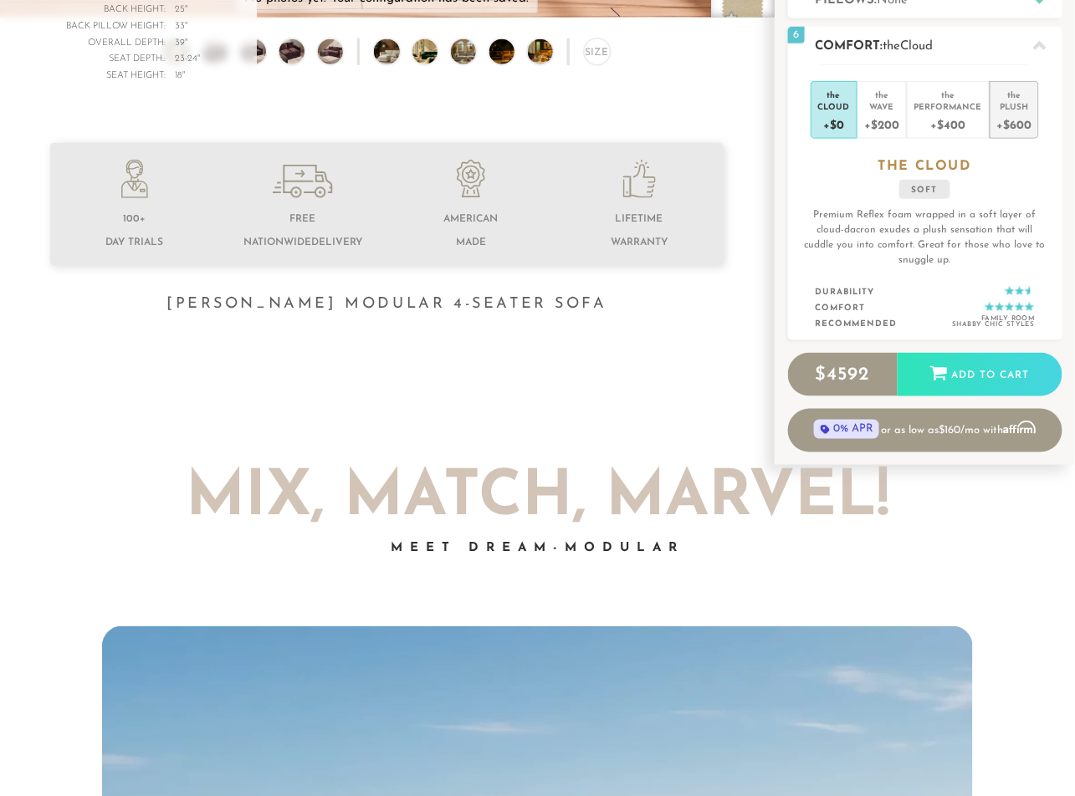
click at [1013, 121] on div "+$600" at bounding box center [1014, 124] width 34 height 24
